Goal: Task Accomplishment & Management: Manage account settings

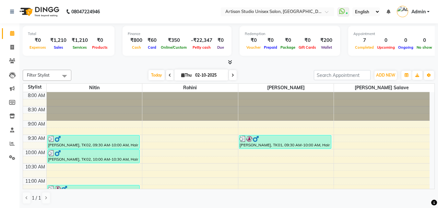
scroll to position [290, 0]
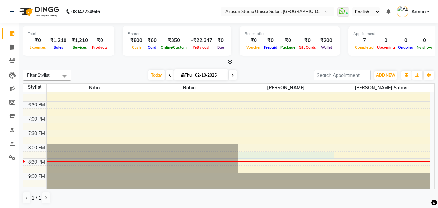
click at [245, 151] on div "8:00 AM 8:30 AM 9:00 AM 9:30 AM 10:00 AM 10:30 AM 11:00 AM 11:30 AM 12:00 PM 12…" at bounding box center [226, 1] width 407 height 399
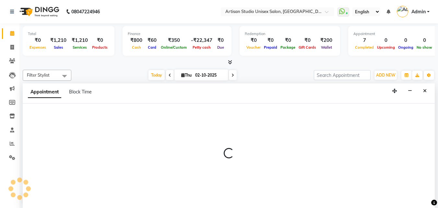
scroll to position [0, 0]
select select "51857"
select select "1215"
select select "tentative"
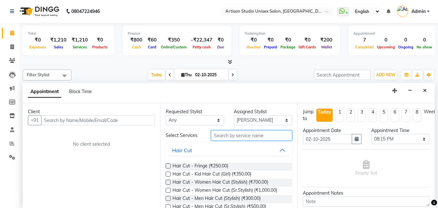
click at [243, 136] on input "text" at bounding box center [251, 135] width 81 height 10
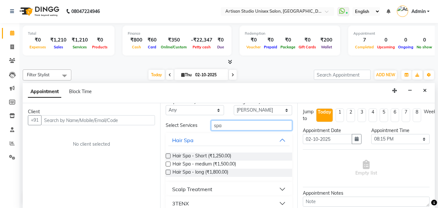
scroll to position [0, 0]
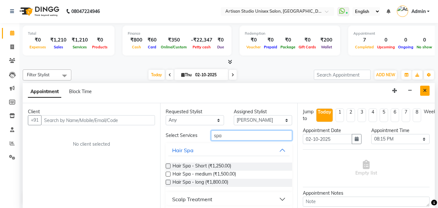
type input "spa"
click at [423, 89] on icon "Close" at bounding box center [425, 90] width 4 height 5
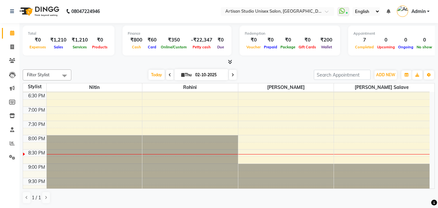
scroll to position [302, 0]
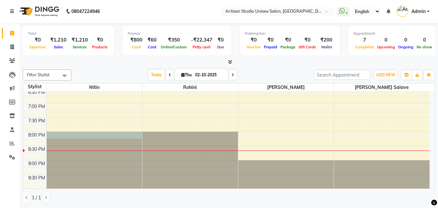
select select "31468"
select select "1200"
select select "tentative"
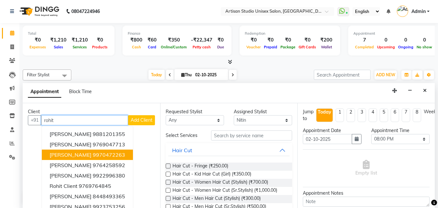
click at [93, 154] on ngb-highlight "9970472263" at bounding box center [109, 154] width 32 height 6
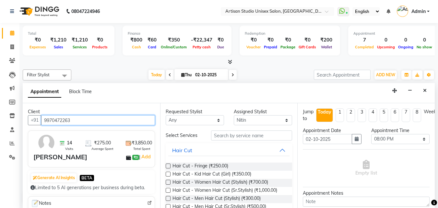
scroll to position [65, 0]
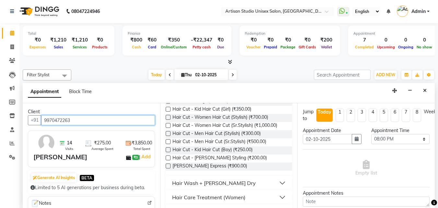
type input "9970472263"
click at [167, 156] on label at bounding box center [168, 157] width 5 height 5
click at [167, 156] on input "checkbox" at bounding box center [168, 158] width 4 height 4
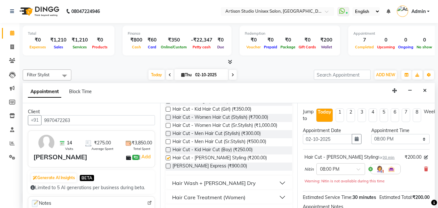
checkbox input "false"
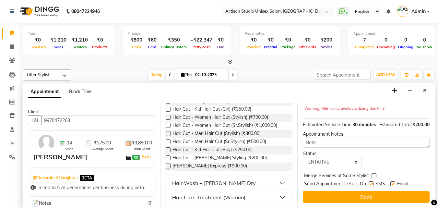
click at [369, 181] on label at bounding box center [371, 183] width 5 height 5
click at [369, 182] on input "checkbox" at bounding box center [371, 184] width 4 height 4
checkbox input "false"
click at [392, 181] on label at bounding box center [392, 183] width 5 height 5
click at [392, 182] on input "checkbox" at bounding box center [392, 184] width 4 height 4
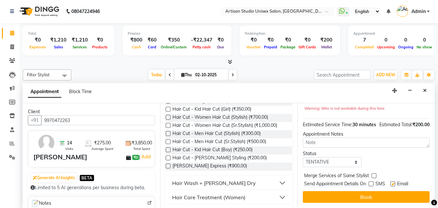
checkbox input "false"
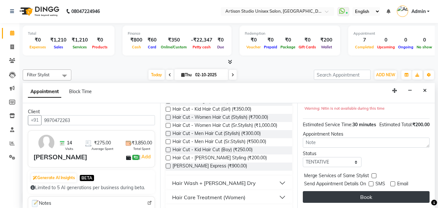
click at [389, 191] on button "Book" at bounding box center [366, 197] width 127 height 12
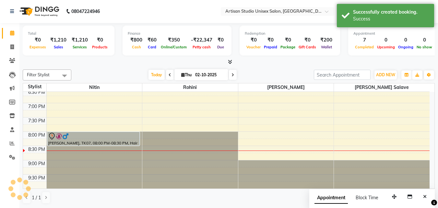
scroll to position [0, 0]
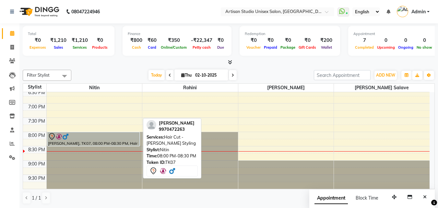
click at [87, 136] on div at bounding box center [93, 137] width 91 height 8
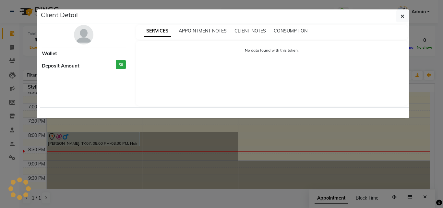
select select "7"
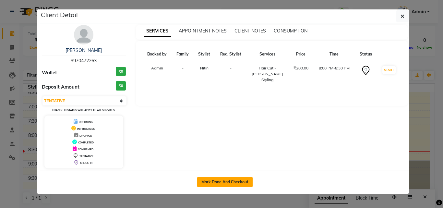
click at [233, 179] on button "Mark Done And Checkout" at bounding box center [224, 182] width 55 height 10
select select "service"
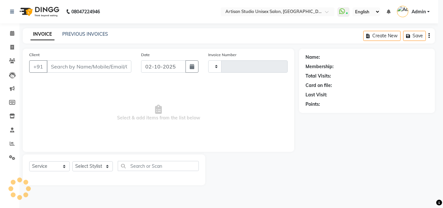
type input "1249"
select select "4913"
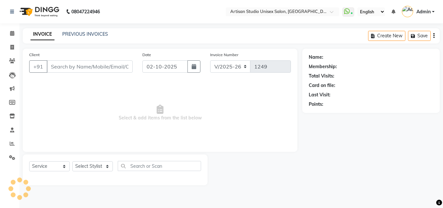
type input "9970472263"
select select "31468"
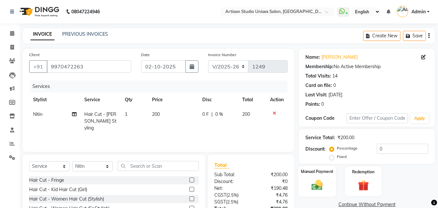
scroll to position [52, 0]
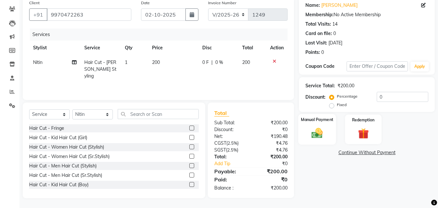
click at [326, 122] on label "Manual Payment" at bounding box center [317, 119] width 32 height 6
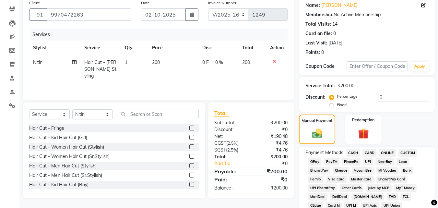
click at [384, 152] on span "ONLINE" at bounding box center [387, 152] width 17 height 7
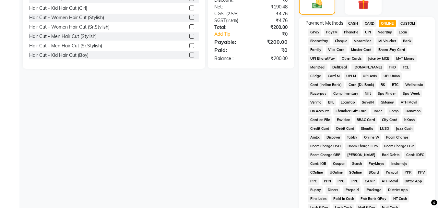
scroll to position [288, 0]
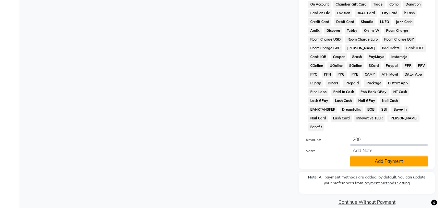
click at [371, 156] on button "Add Payment" at bounding box center [389, 161] width 78 height 10
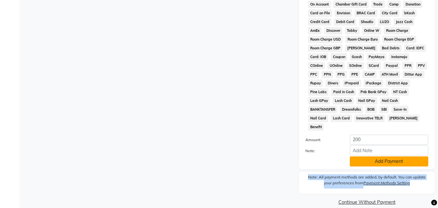
click at [371, 172] on div "Note: All payment methods are added, by default. You can update your preference…" at bounding box center [367, 183] width 136 height 22
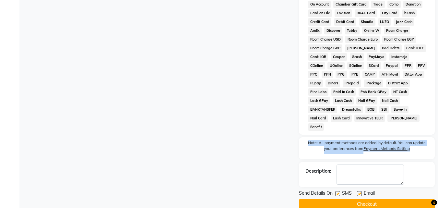
click at [337, 199] on button "Checkout" at bounding box center [367, 204] width 136 height 10
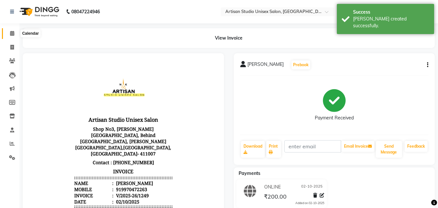
click at [11, 34] on icon at bounding box center [12, 33] width 4 height 5
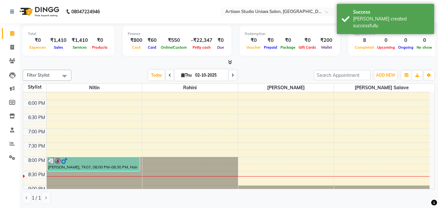
scroll to position [302, 0]
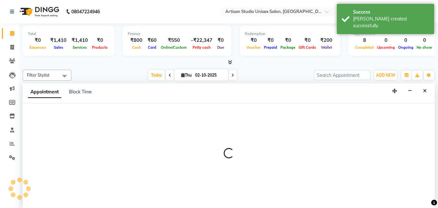
scroll to position [0, 0]
select select "31468"
select select "1170"
select select "tentative"
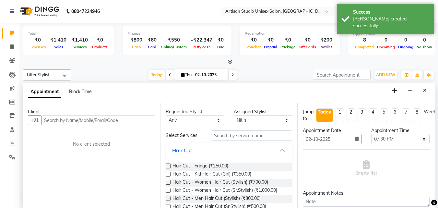
click at [88, 122] on input "text" at bounding box center [98, 120] width 114 height 10
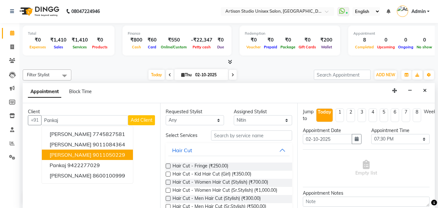
click at [93, 156] on ngb-highlight "9011050229" at bounding box center [109, 154] width 32 height 6
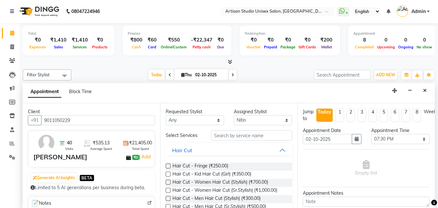
scroll to position [65, 0]
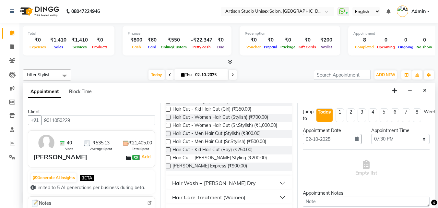
type input "9011050229"
click at [169, 157] on label at bounding box center [168, 157] width 5 height 5
click at [169, 157] on input "checkbox" at bounding box center [168, 158] width 4 height 4
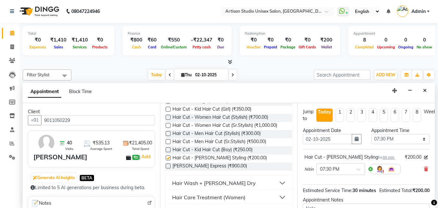
checkbox input "false"
click at [168, 134] on label at bounding box center [168, 133] width 5 height 5
click at [168, 134] on input "checkbox" at bounding box center [168, 134] width 4 height 4
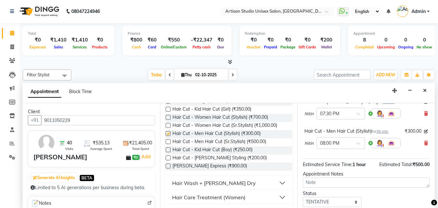
checkbox input "false"
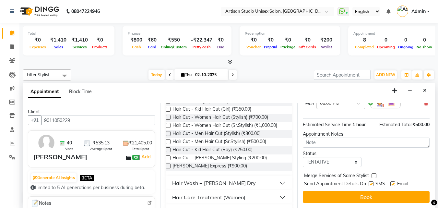
scroll to position [100, 0]
click at [371, 181] on label at bounding box center [371, 183] width 5 height 5
click at [371, 182] on input "checkbox" at bounding box center [371, 184] width 4 height 4
checkbox input "false"
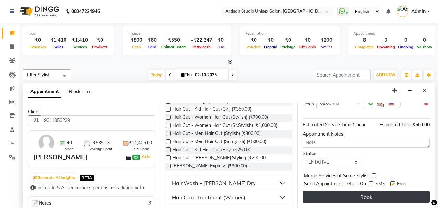
click at [374, 191] on button "Book" at bounding box center [366, 197] width 127 height 12
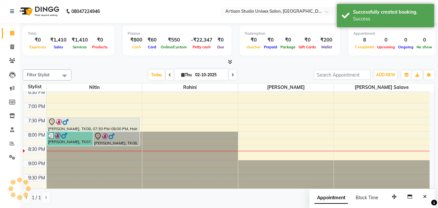
scroll to position [0, 0]
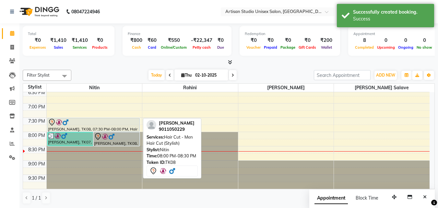
click at [126, 141] on div "[PERSON_NAME], TK08, 08:00 PM-08:30 PM, Hair Cut - Men Hair Cut (Stylish)" at bounding box center [117, 138] width 46 height 13
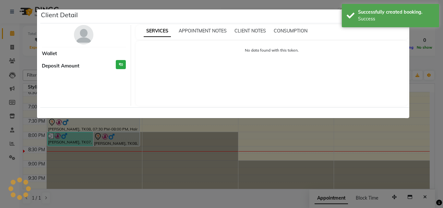
select select "7"
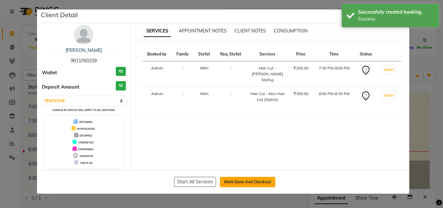
click at [228, 180] on button "Mark Done And Checkout" at bounding box center [247, 182] width 55 height 10
select select "service"
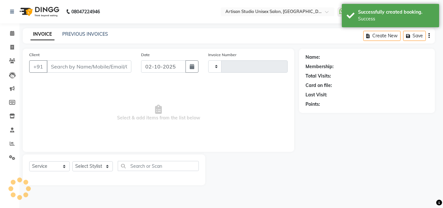
type input "1250"
select select "4913"
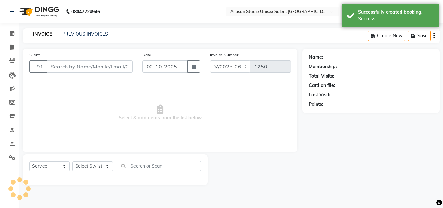
type input "9011050229"
select select "31468"
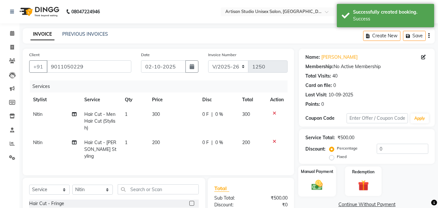
click at [320, 179] on img at bounding box center [317, 184] width 18 height 13
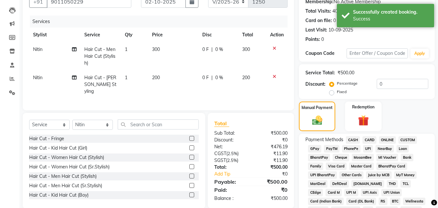
click at [384, 138] on span "ONLINE" at bounding box center [387, 139] width 17 height 7
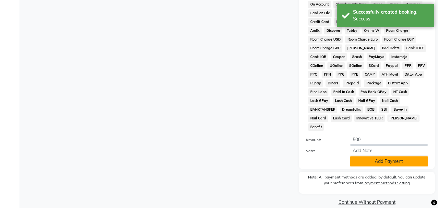
click at [378, 156] on button "Add Payment" at bounding box center [389, 161] width 78 height 10
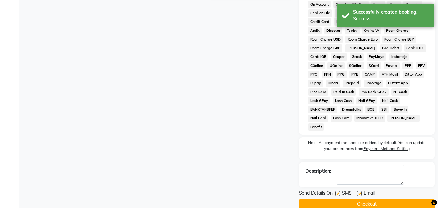
click at [337, 191] on label at bounding box center [337, 193] width 5 height 5
click at [337, 192] on input "checkbox" at bounding box center [337, 194] width 4 height 4
checkbox input "false"
click at [345, 199] on button "Checkout" at bounding box center [367, 204] width 136 height 10
